Goal: Task Accomplishment & Management: Manage account settings

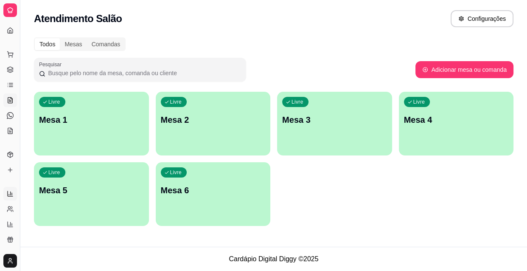
click at [11, 191] on icon at bounding box center [10, 193] width 7 height 7
select select "ALL"
select select "0"
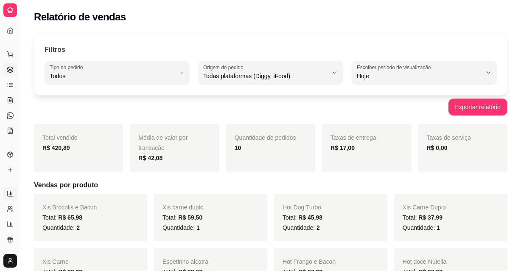
click at [5, 64] on link "Gestor de Pedidos" at bounding box center [10, 70] width 14 height 14
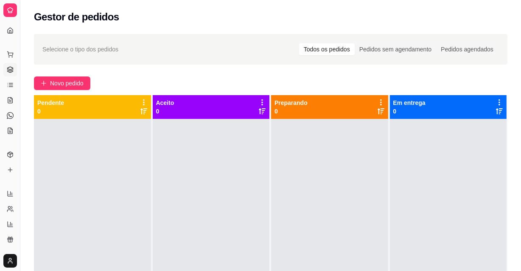
drag, startPoint x: 8, startPoint y: 60, endPoint x: 0, endPoint y: -4, distance: 64.9
drag, startPoint x: 0, startPoint y: -4, endPoint x: 250, endPoint y: 38, distance: 253.7
click at [250, 38] on div "Selecione o tipo dos pedidos Todos os pedidos Pedidos sem agendamento Pedidos a…" at bounding box center [270, 49] width 473 height 31
click at [9, 34] on div "Dia a dia" at bounding box center [9, 41] width 13 height 14
drag, startPoint x: 20, startPoint y: 147, endPoint x: 64, endPoint y: 160, distance: 46.0
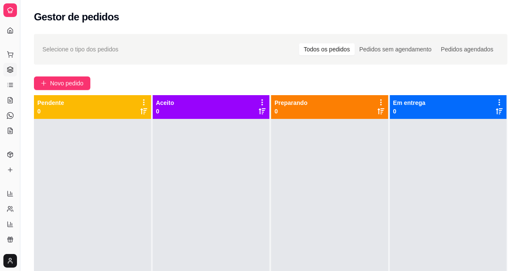
click at [64, 160] on div "Diggy Sistema de Gestão D DOGÃO DA TURB ... Loja aberta Plano Essencial + Mesas…" at bounding box center [260, 200] width 521 height 400
click at [17, 123] on button "Toggle Sidebar" at bounding box center [20, 135] width 7 height 271
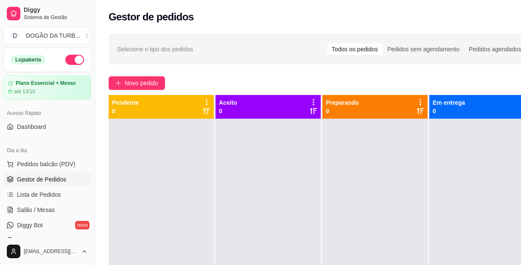
click at [73, 55] on div "Loja aberta" at bounding box center [47, 60] width 87 height 24
click at [69, 58] on button "button" at bounding box center [74, 60] width 19 height 10
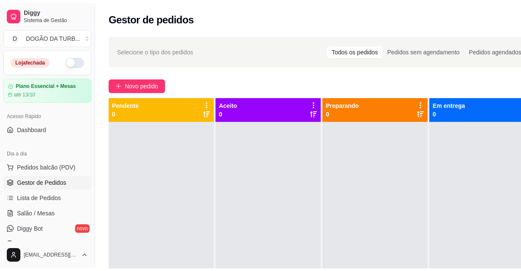
scroll to position [154, 0]
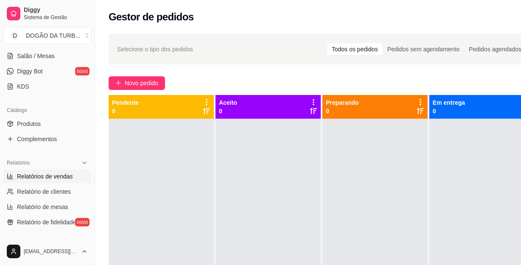
click at [45, 174] on span "Relatórios de vendas" at bounding box center [45, 176] width 56 height 8
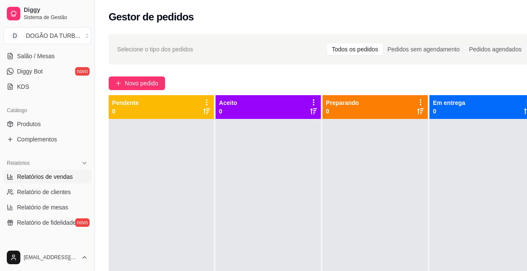
select select "ALL"
select select "0"
